Goal: Navigation & Orientation: Understand site structure

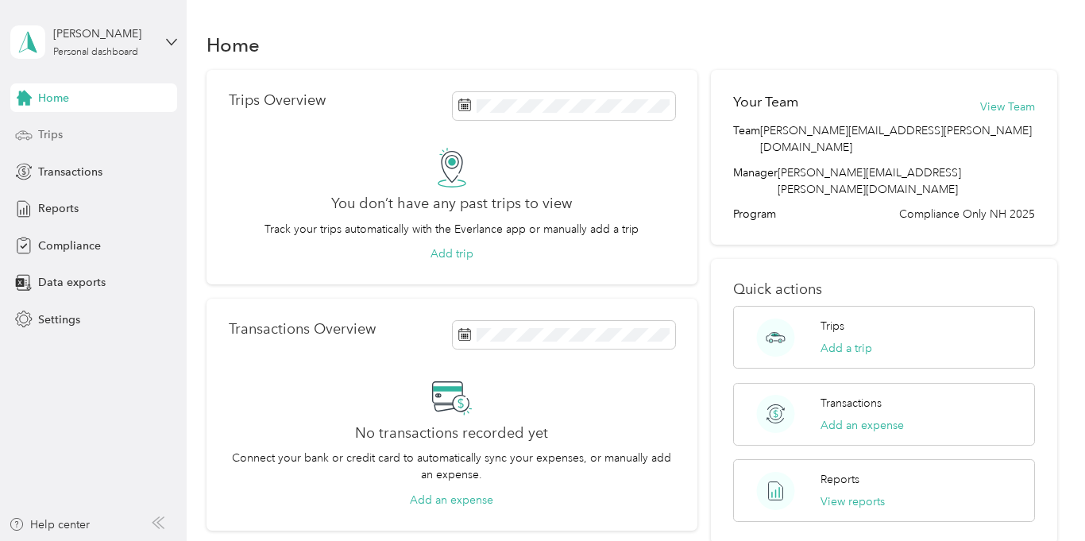
click at [68, 140] on div "Trips" at bounding box center [93, 135] width 167 height 29
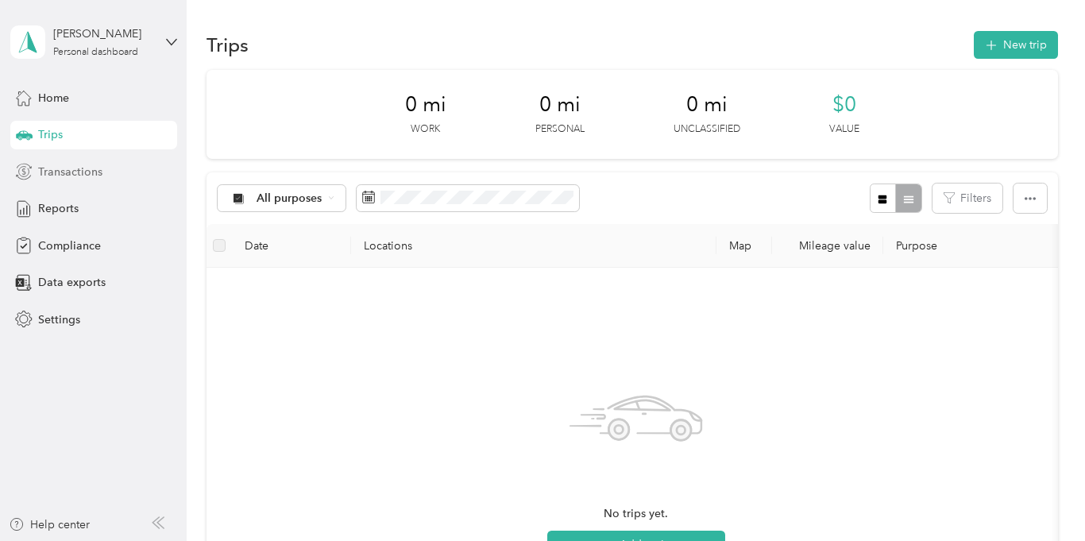
click at [67, 173] on span "Transactions" at bounding box center [70, 172] width 64 height 17
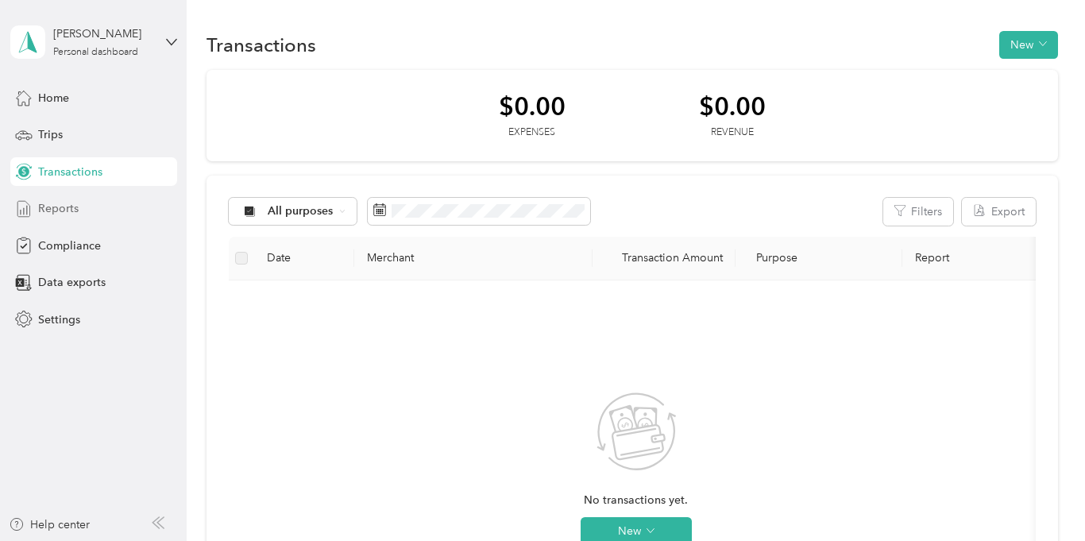
click at [65, 203] on span "Reports" at bounding box center [58, 208] width 41 height 17
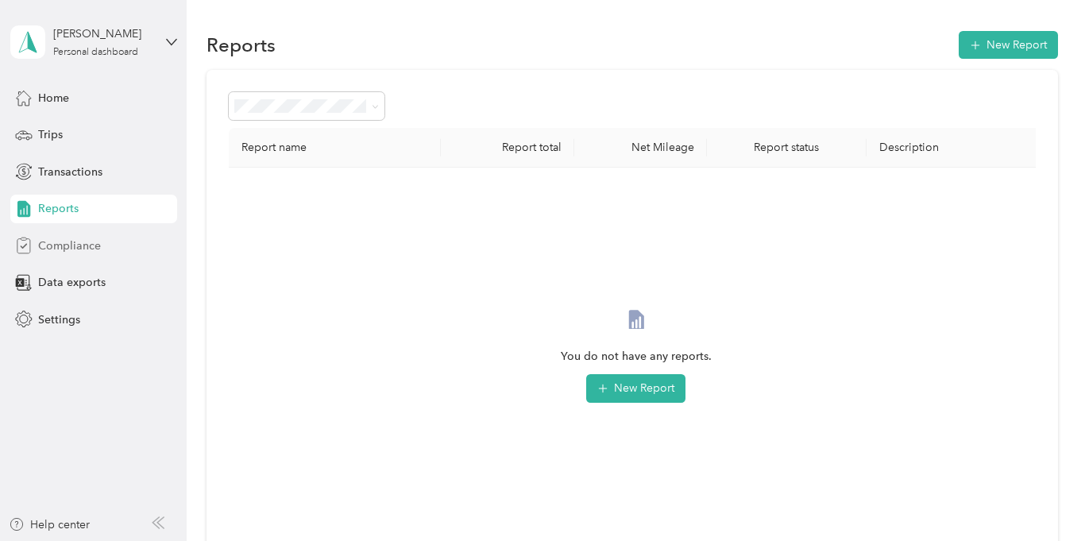
click at [68, 242] on span "Compliance" at bounding box center [69, 246] width 63 height 17
